Goal: Task Accomplishment & Management: Manage account settings

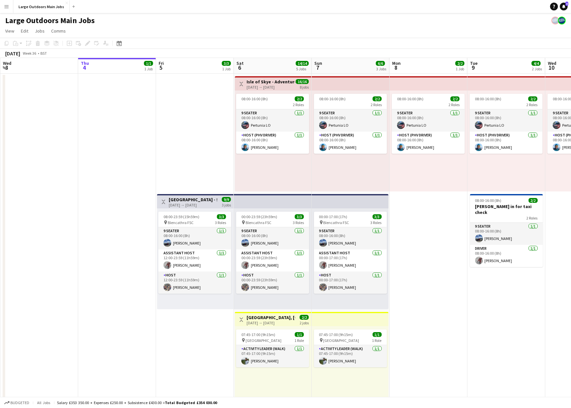
click at [257, 85] on h3 "Isle of Skye - Adventure & Explore" at bounding box center [271, 82] width 49 height 6
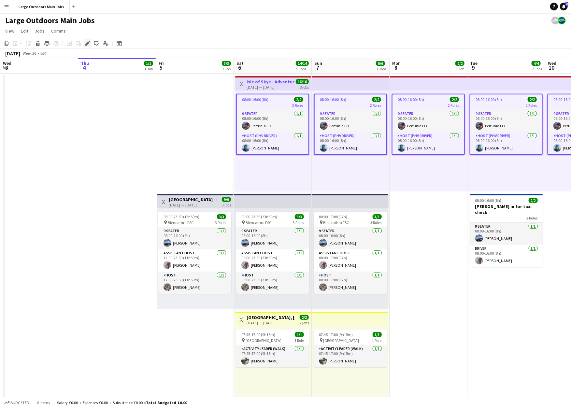
click at [89, 42] on icon at bounding box center [90, 42] width 2 height 2
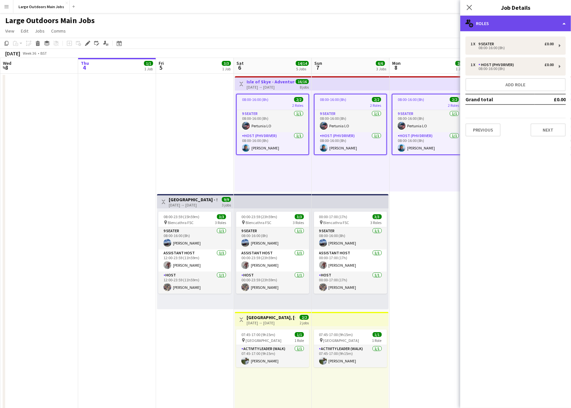
click at [542, 27] on div "multiple-users-add Roles" at bounding box center [515, 24] width 111 height 16
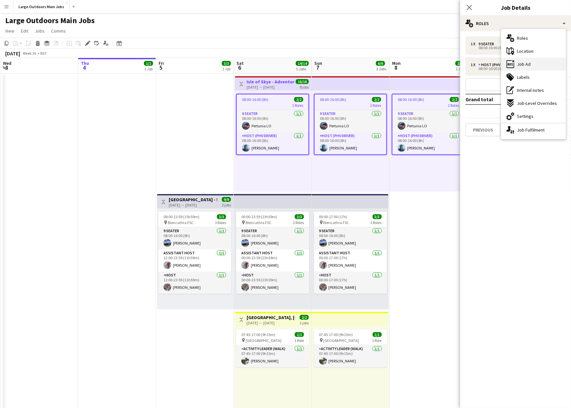
click at [540, 69] on div "ads-window Job Ad" at bounding box center [533, 64] width 64 height 13
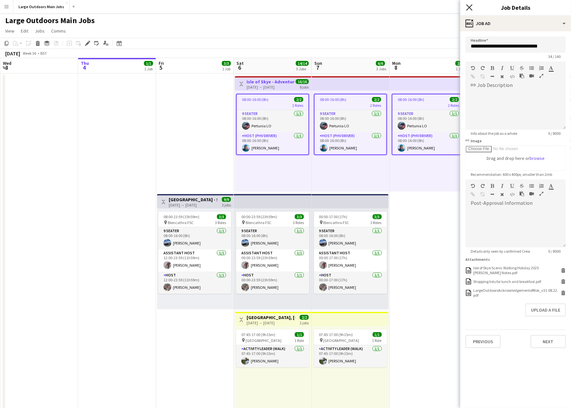
click at [470, 7] on icon at bounding box center [469, 7] width 6 height 6
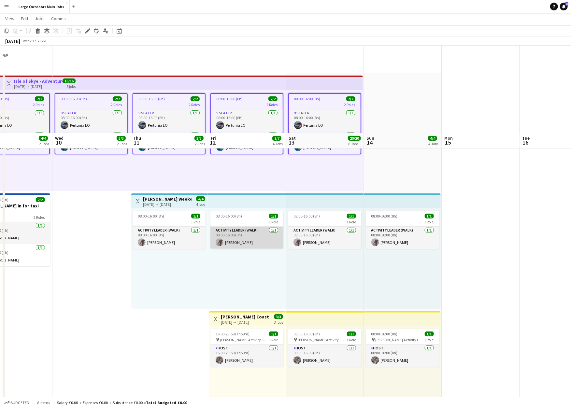
scroll to position [94, 0]
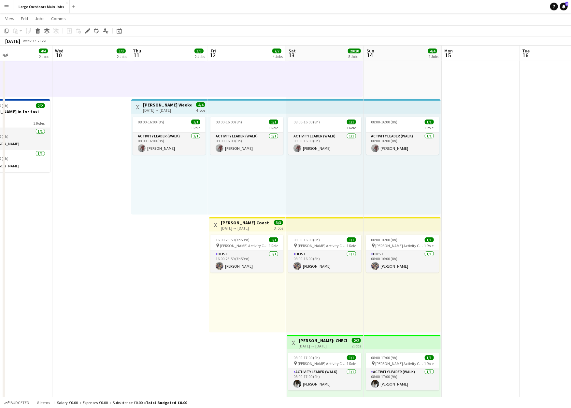
click at [236, 220] on app-top-bar "Toggle View [PERSON_NAME] Coast Walking Weekend [DATE] → [DATE] 3/3 3 jobs" at bounding box center [247, 224] width 77 height 14
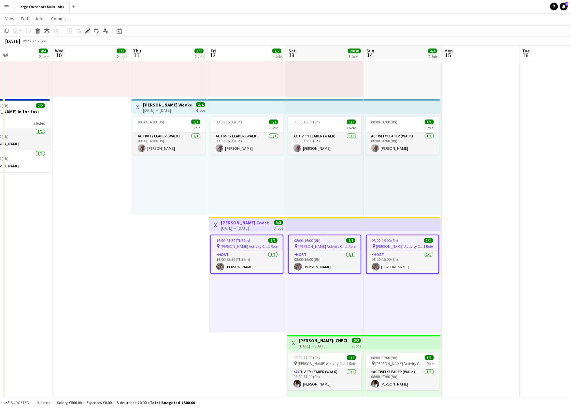
click at [85, 33] on icon "Edit" at bounding box center [87, 30] width 5 height 5
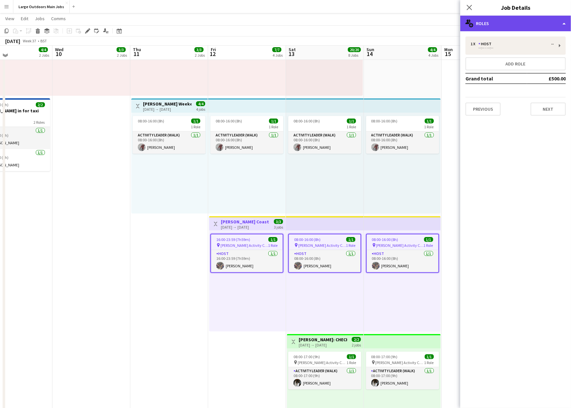
click at [503, 26] on div "multiple-users-add Roles" at bounding box center [515, 24] width 111 height 16
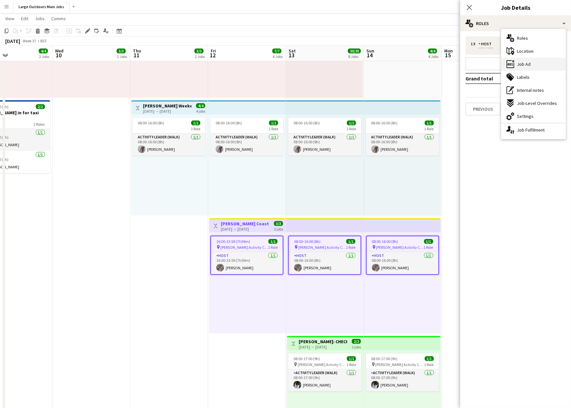
click at [518, 61] on span "Job Ad" at bounding box center [524, 64] width 14 height 6
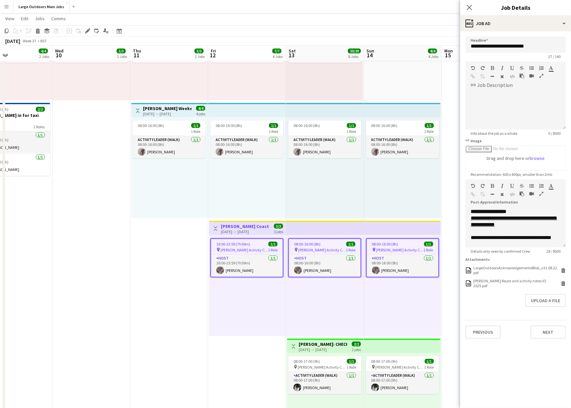
scroll to position [0, 0]
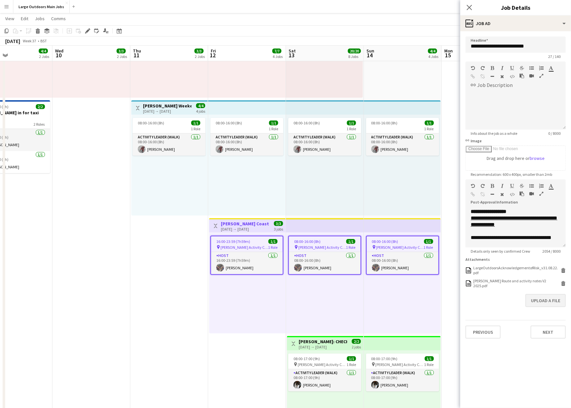
click at [543, 307] on button "Upload a file" at bounding box center [545, 300] width 40 height 13
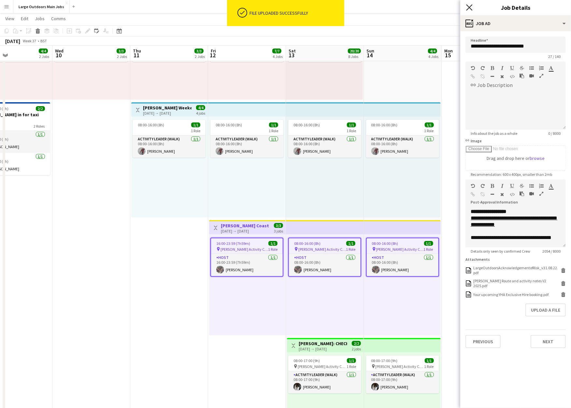
click at [468, 8] on icon "Close pop-in" at bounding box center [469, 7] width 6 height 6
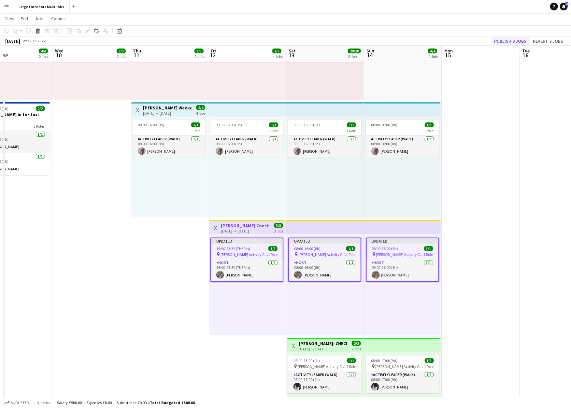
click at [494, 39] on button "Publish 3 jobs" at bounding box center [509, 41] width 37 height 8
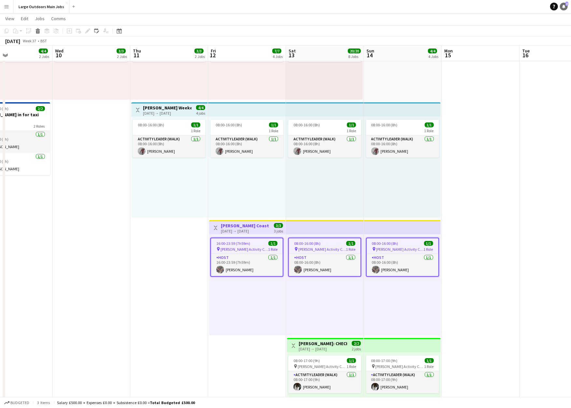
click at [565, 5] on span "3" at bounding box center [566, 4] width 3 height 4
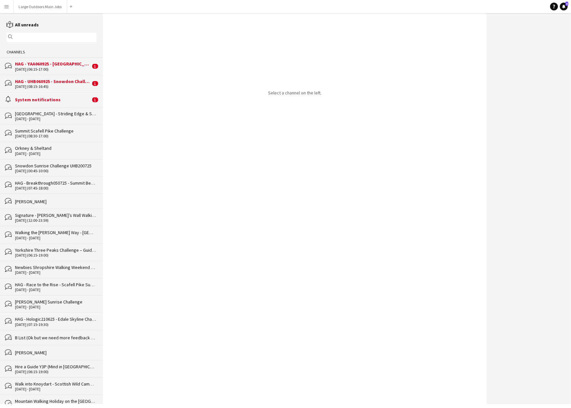
click at [69, 103] on div "System notifications" at bounding box center [53, 100] width 76 height 6
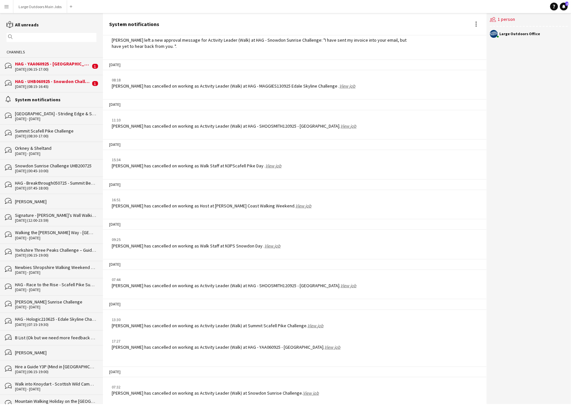
click at [54, 89] on div "[DATE] (08:15-16:45)" at bounding box center [53, 86] width 76 height 5
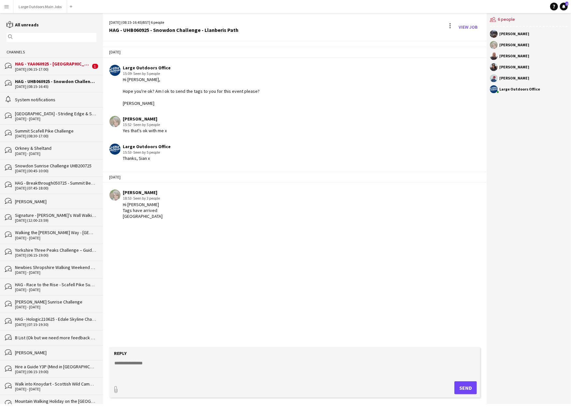
click at [172, 362] on textarea at bounding box center [296, 368] width 364 height 17
type textarea "**********"
click at [461, 386] on button "Send" at bounding box center [465, 387] width 22 height 13
click at [43, 67] on div "HAG - YAA060925 - [GEOGRAPHIC_DATA]" at bounding box center [53, 64] width 76 height 6
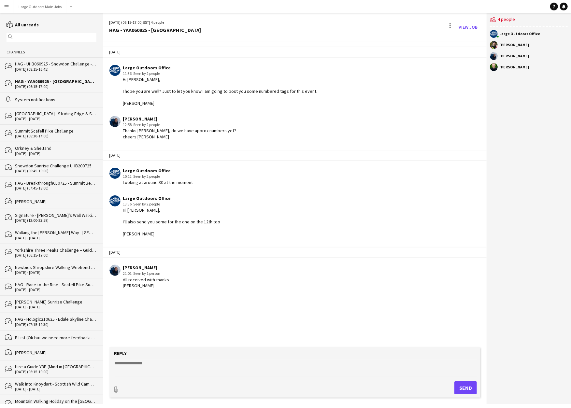
drag, startPoint x: 158, startPoint y: 365, endPoint x: 158, endPoint y: 369, distance: 4.3
click at [158, 365] on textarea at bounding box center [296, 368] width 364 height 17
type textarea "**********"
click at [464, 388] on button "Send" at bounding box center [465, 387] width 22 height 13
click at [28, 7] on button "Large Outdoors Main Jobs Close" at bounding box center [40, 6] width 54 height 13
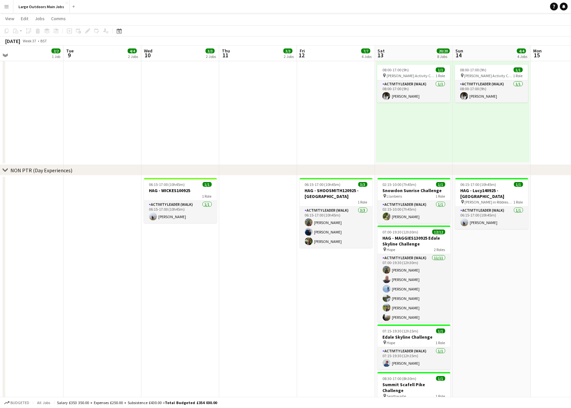
scroll to position [0, 169]
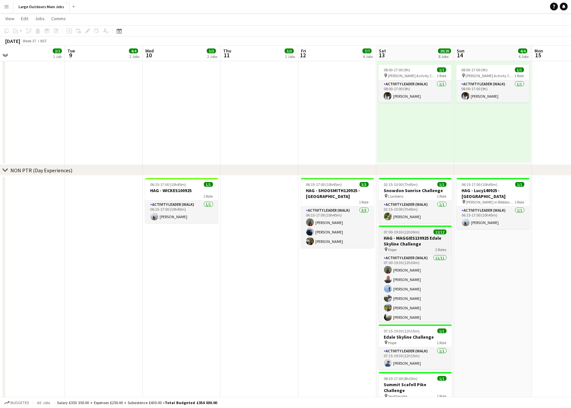
click at [400, 247] on h3 "HAG - MAGGIES130925 Edale Skyline Challenge" at bounding box center [415, 241] width 73 height 12
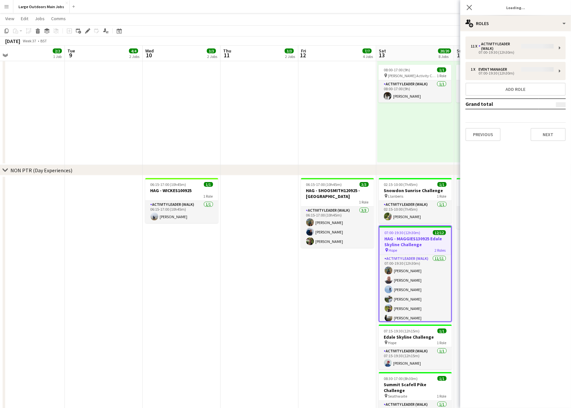
type input "**********"
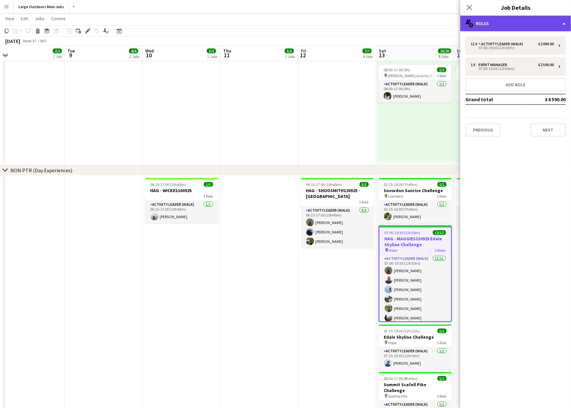
click at [560, 20] on div "multiple-users-add Roles" at bounding box center [515, 24] width 111 height 16
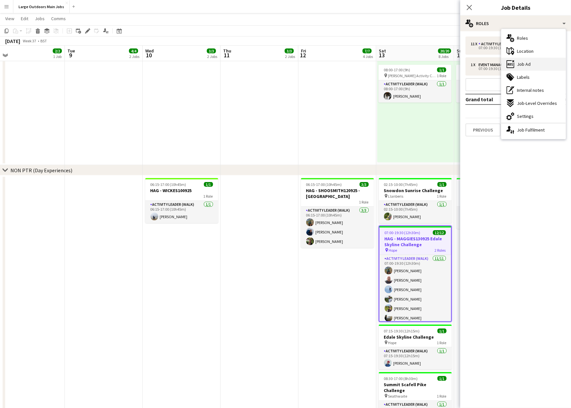
click at [538, 63] on div "ads-window Job Ad" at bounding box center [533, 64] width 64 height 13
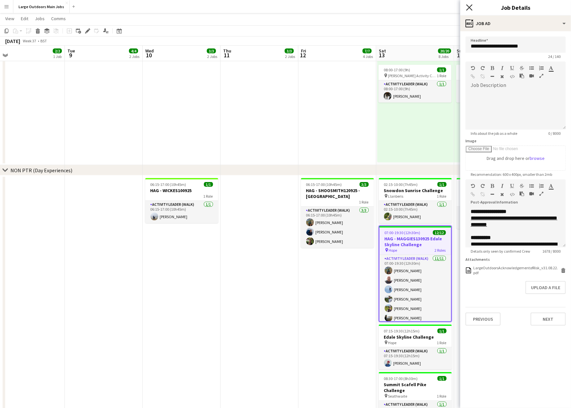
click at [473, 7] on app-icon "Close pop-in" at bounding box center [469, 7] width 9 height 9
